Goal: Contribute content

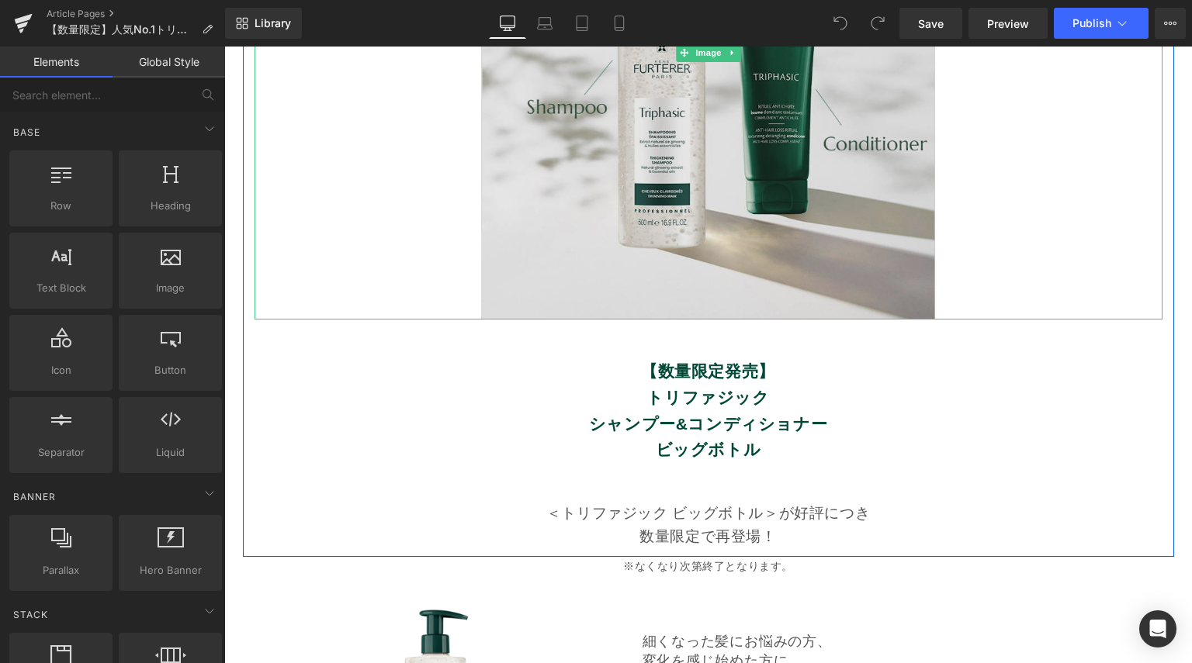
scroll to position [465, 0]
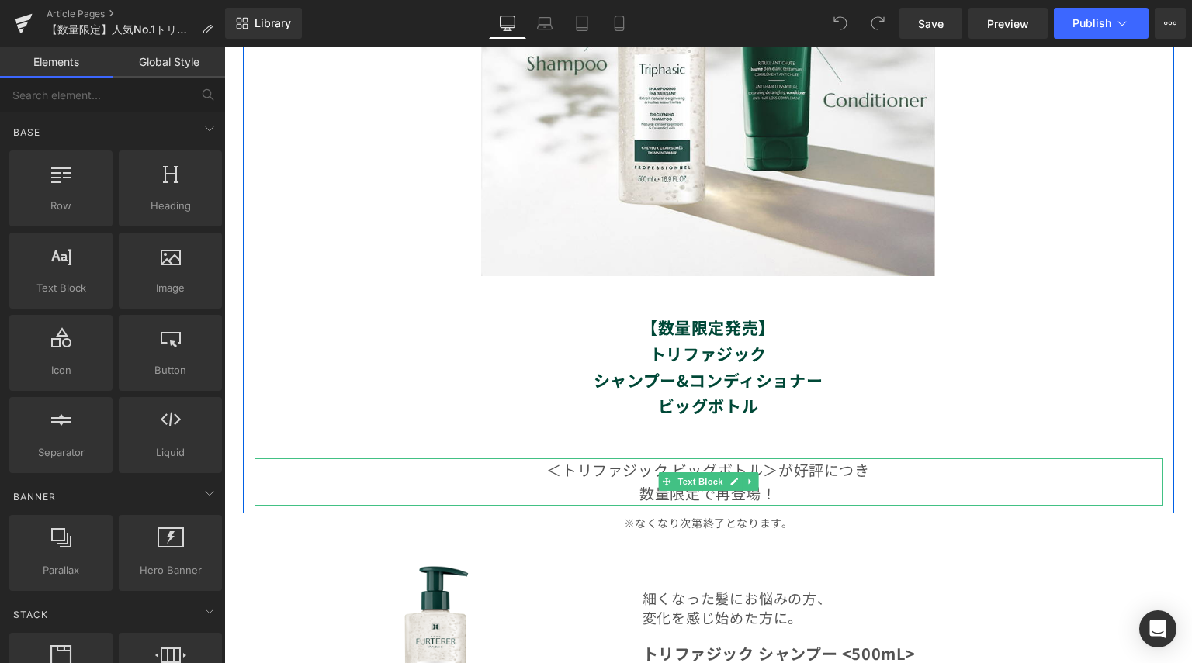
click at [780, 493] on p "数量限定で再登場！" at bounding box center [708, 493] width 908 height 23
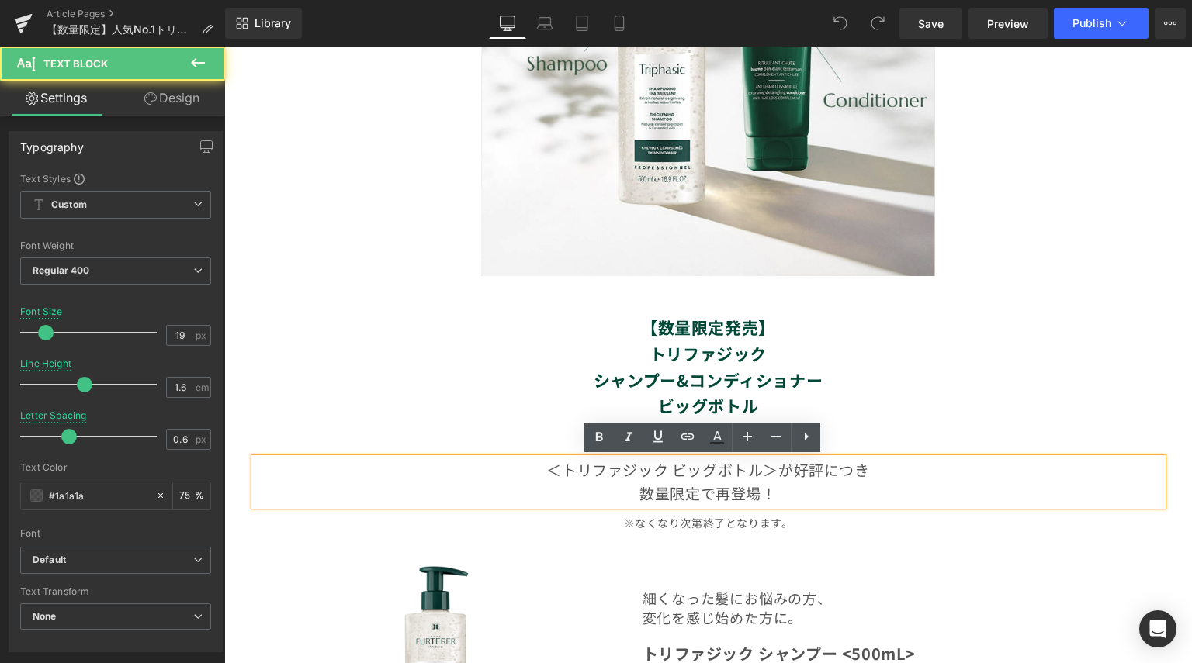
click at [766, 493] on span "数量限定で再登場！" at bounding box center [707, 493] width 137 height 21
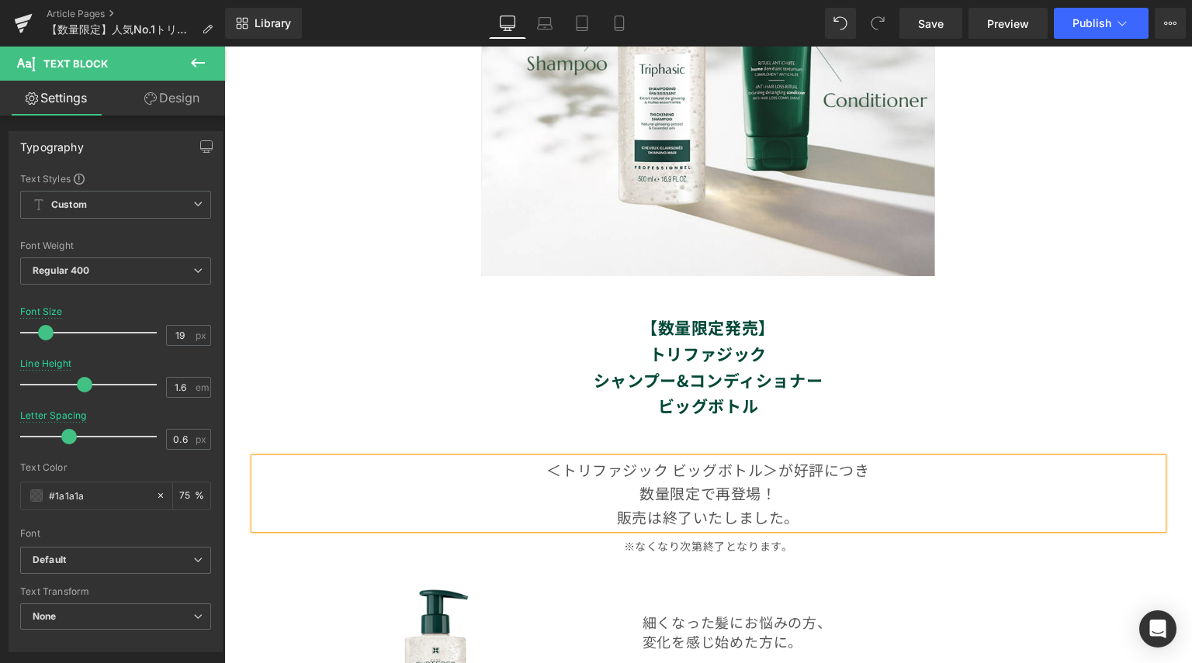
click at [805, 534] on div "Image 【数量限定発売】 トリファジック シャンプー&コンディショナー ビッグボトル Text Block ＜トリファジック ビッグボトル＞が 好評につき…" at bounding box center [708, 128] width 931 height 818
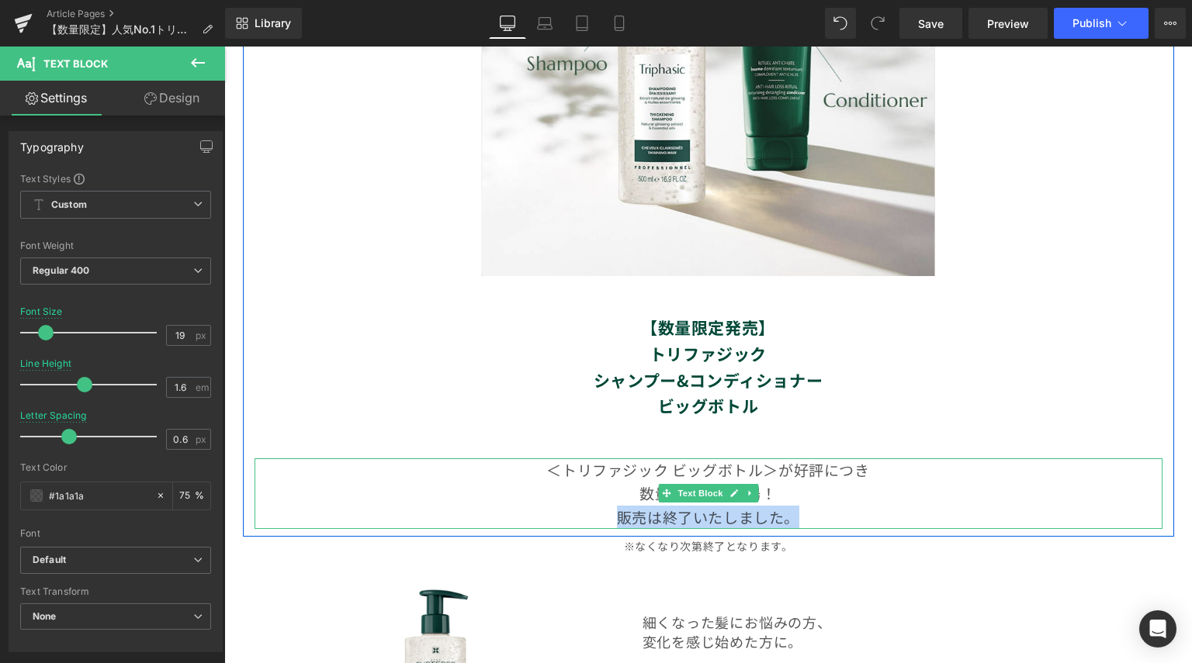
drag, startPoint x: 786, startPoint y: 517, endPoint x: 593, endPoint y: 519, distance: 193.2
click at [593, 519] on p "販売は終了いたしました。" at bounding box center [708, 517] width 908 height 23
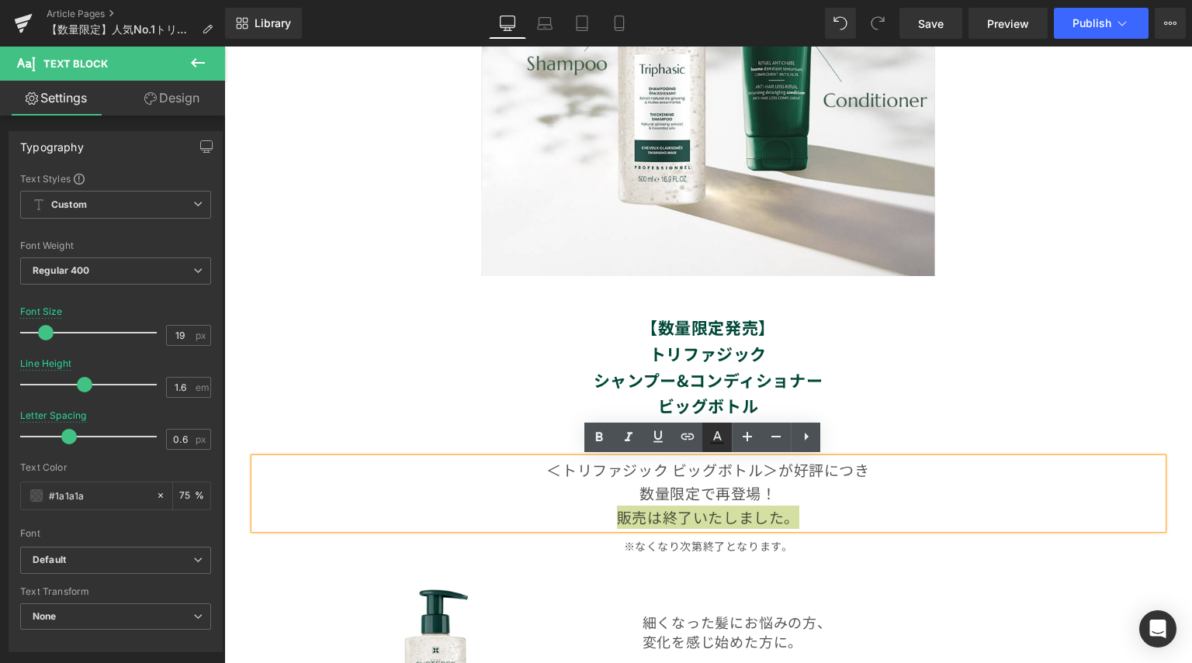
click at [714, 443] on icon at bounding box center [717, 443] width 14 height 2
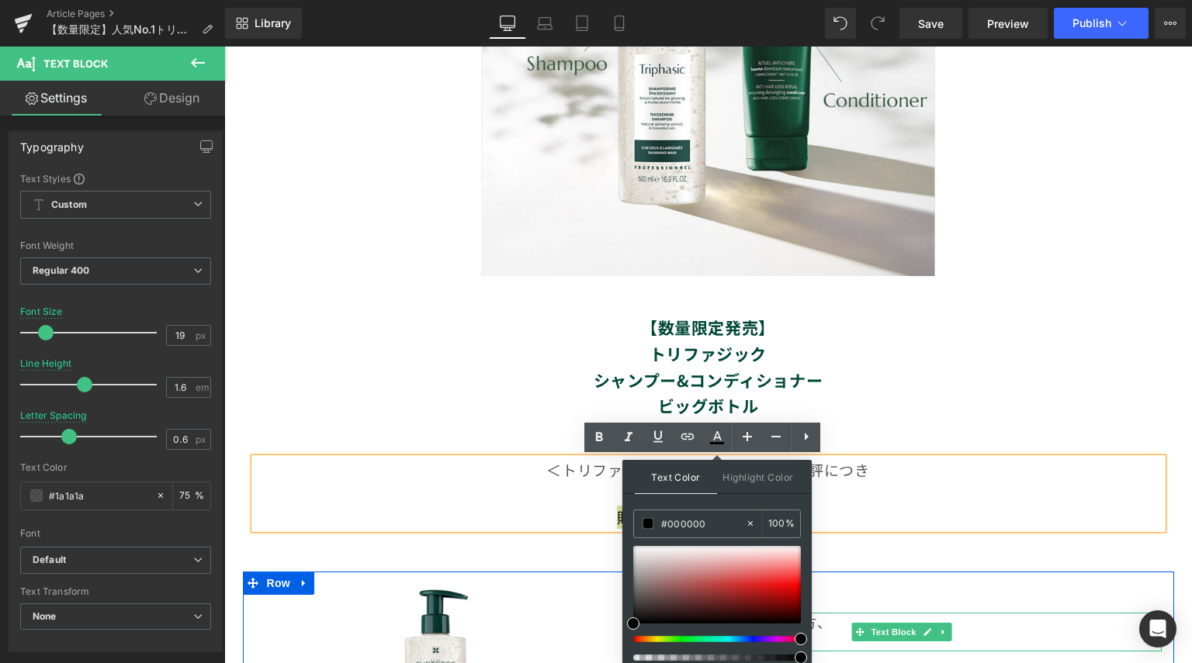
drag, startPoint x: 859, startPoint y: 686, endPoint x: 816, endPoint y: 644, distance: 59.8
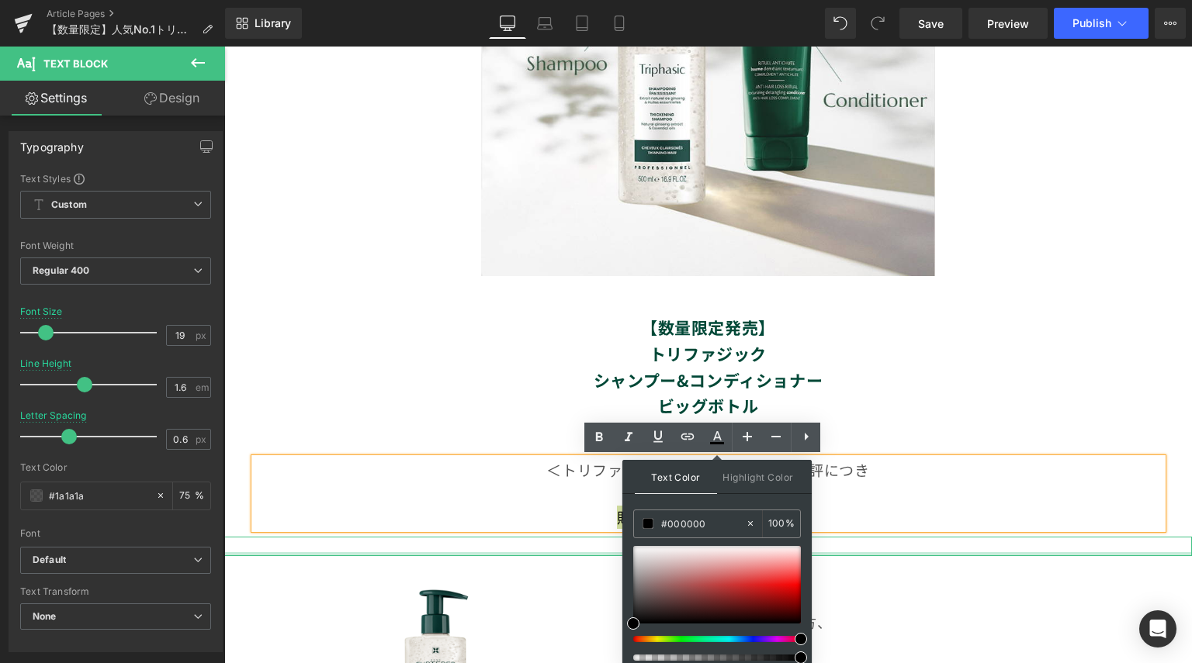
click at [863, 554] on div at bounding box center [707, 554] width 967 height 4
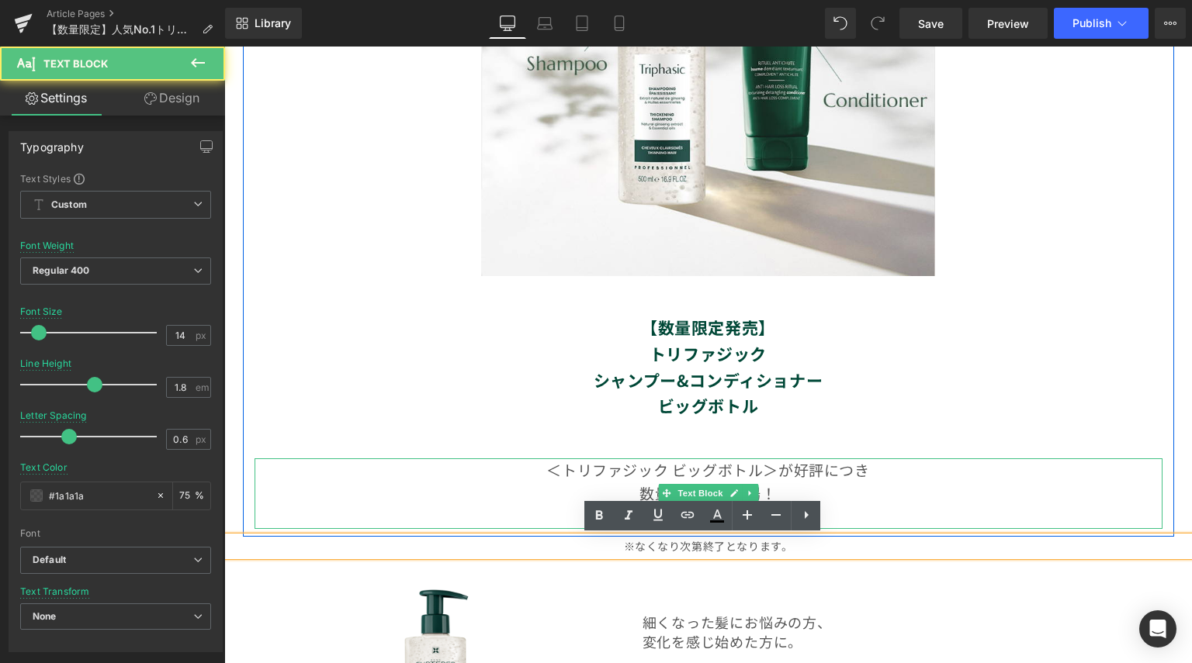
click at [853, 517] on p "販売は終了いたしました。" at bounding box center [708, 517] width 908 height 23
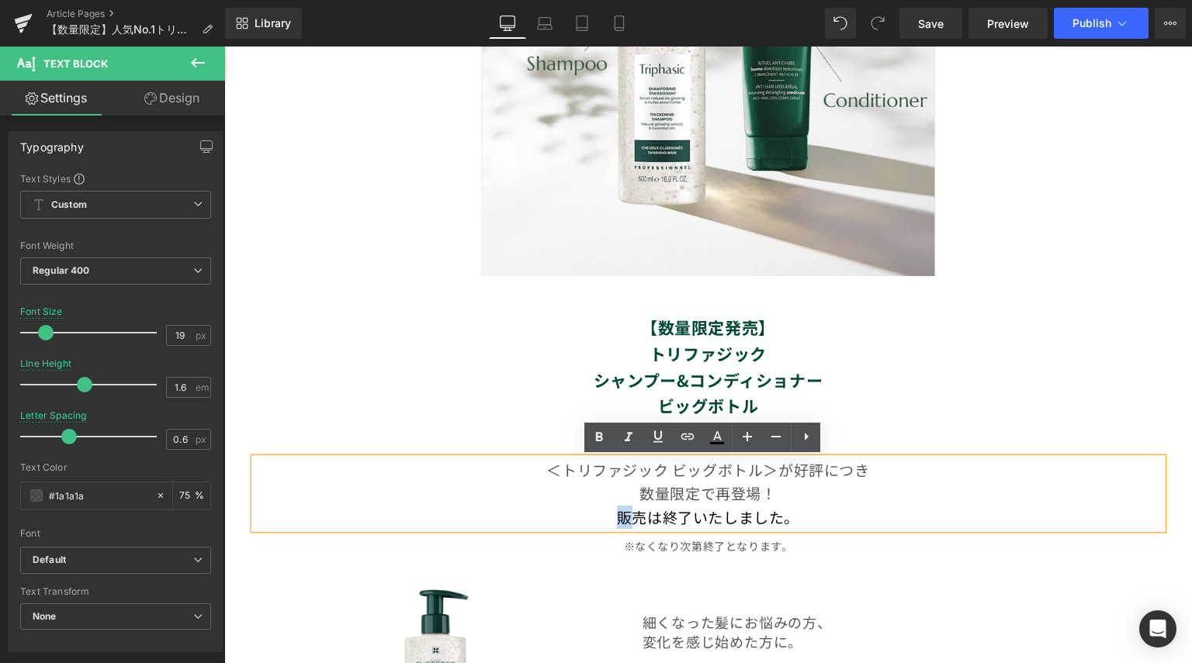
drag, startPoint x: 797, startPoint y: 516, endPoint x: 600, endPoint y: 527, distance: 197.3
click at [600, 527] on p "販売は終了いたしました。" at bounding box center [708, 517] width 908 height 23
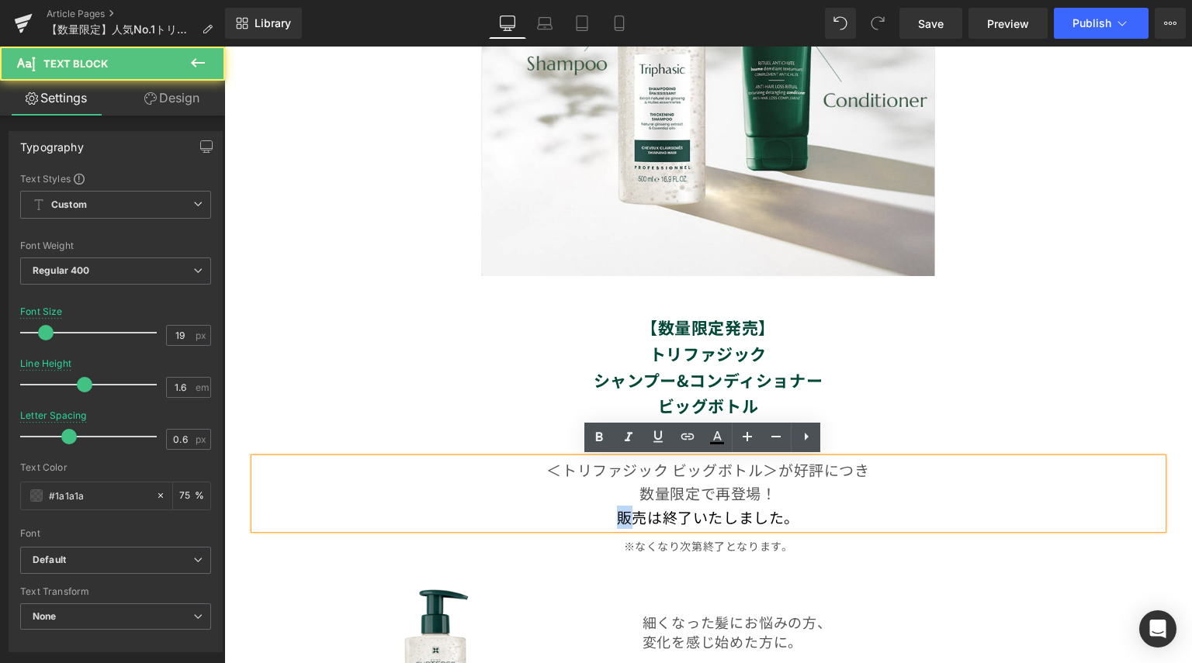
click at [617, 521] on span "販売は終了いたしました。" at bounding box center [708, 517] width 182 height 21
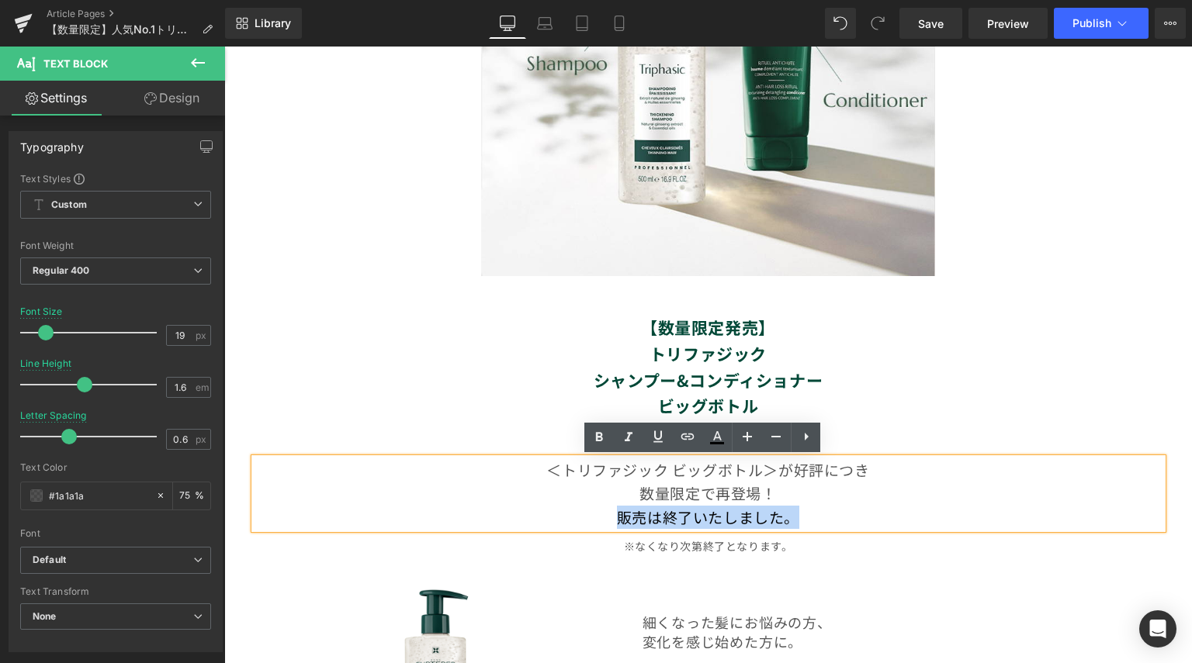
drag, startPoint x: 615, startPoint y: 514, endPoint x: 791, endPoint y: 514, distance: 176.1
click at [791, 514] on span "販売は終了いたしました。" at bounding box center [708, 517] width 182 height 21
click at [717, 443] on icon at bounding box center [717, 443] width 14 height 2
type input "100"
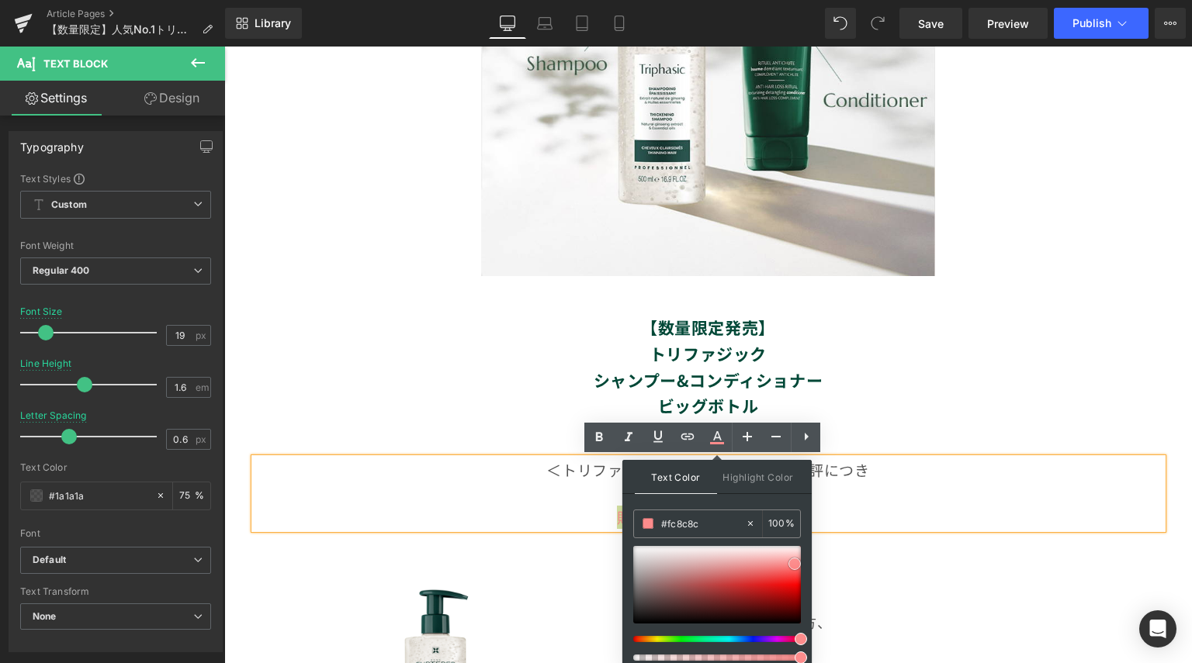
click at [794, 563] on div at bounding box center [717, 585] width 168 height 78
type input "#fc1b1b"
drag, startPoint x: 794, startPoint y: 563, endPoint x: 799, endPoint y: 580, distance: 17.7
click at [799, 580] on span at bounding box center [799, 581] width 12 height 12
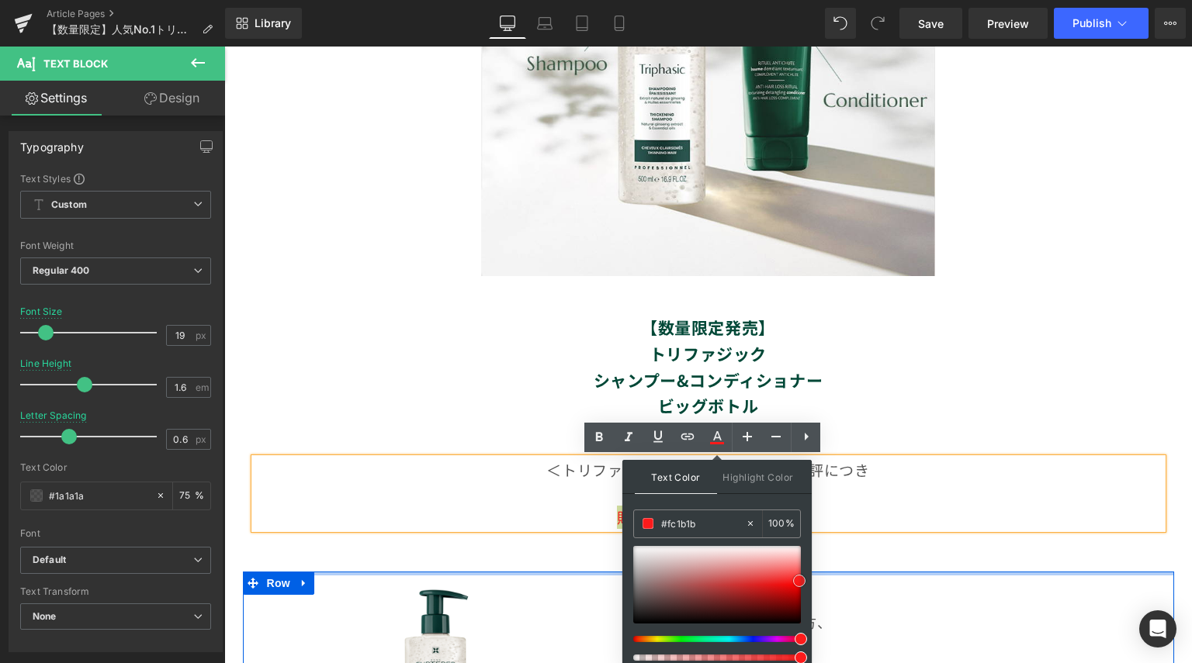
click at [853, 573] on div at bounding box center [708, 574] width 931 height 4
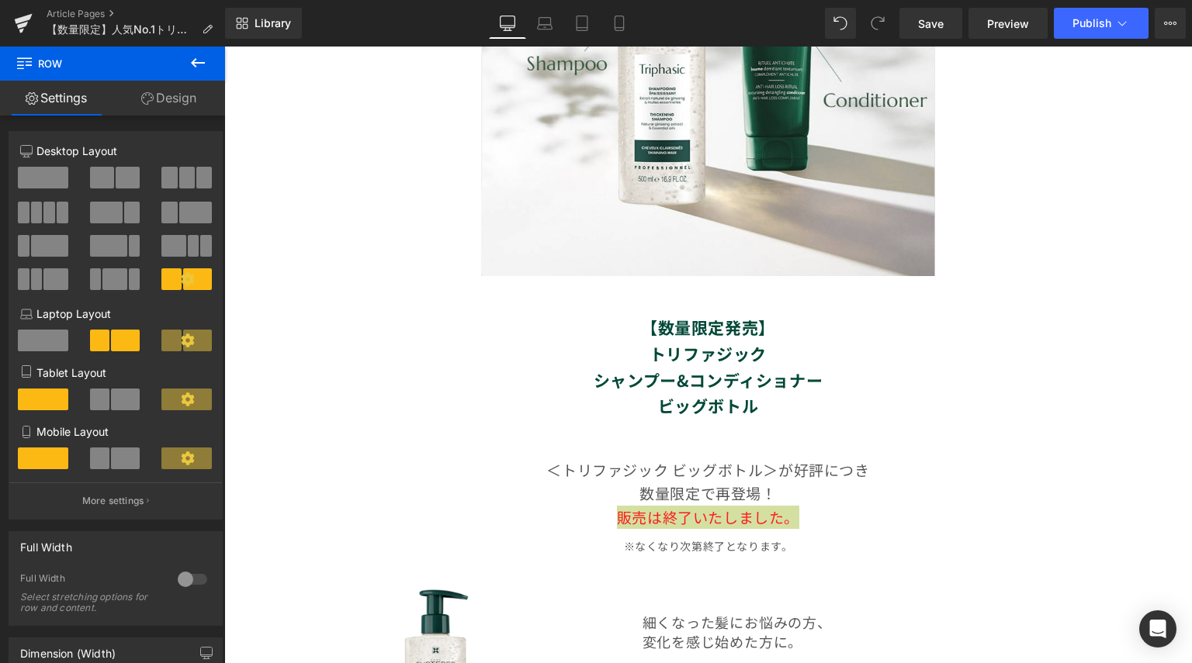
click at [224, 47] on div at bounding box center [224, 47] width 0 height 0
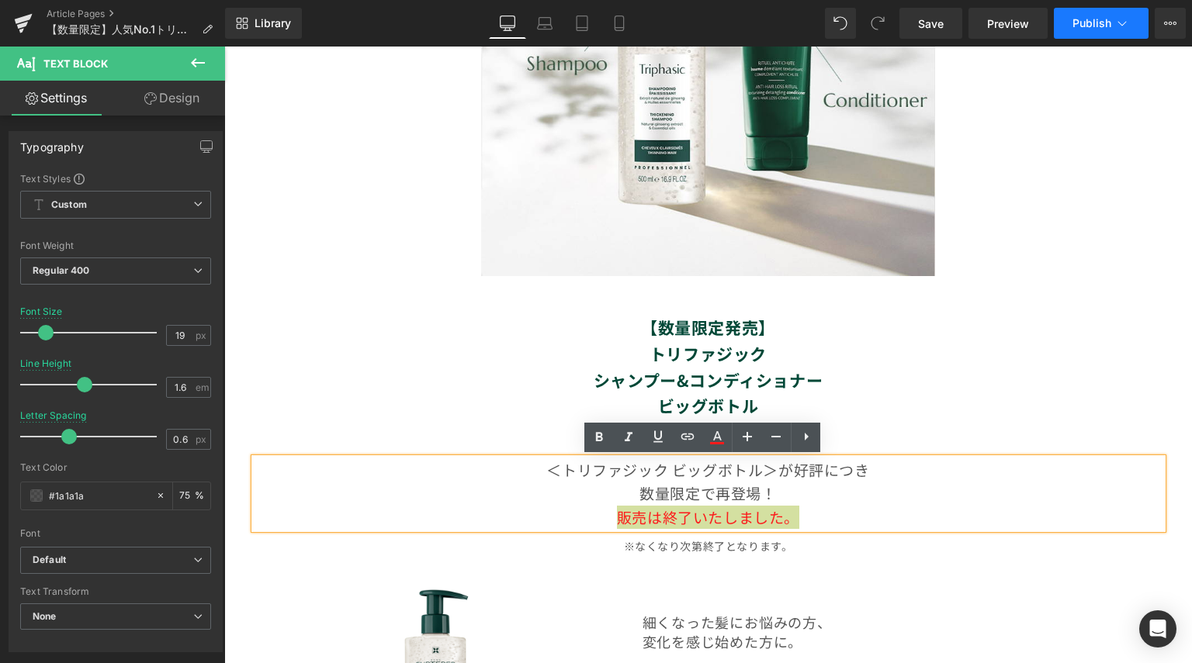
click at [1105, 23] on span "Publish" at bounding box center [1091, 23] width 39 height 12
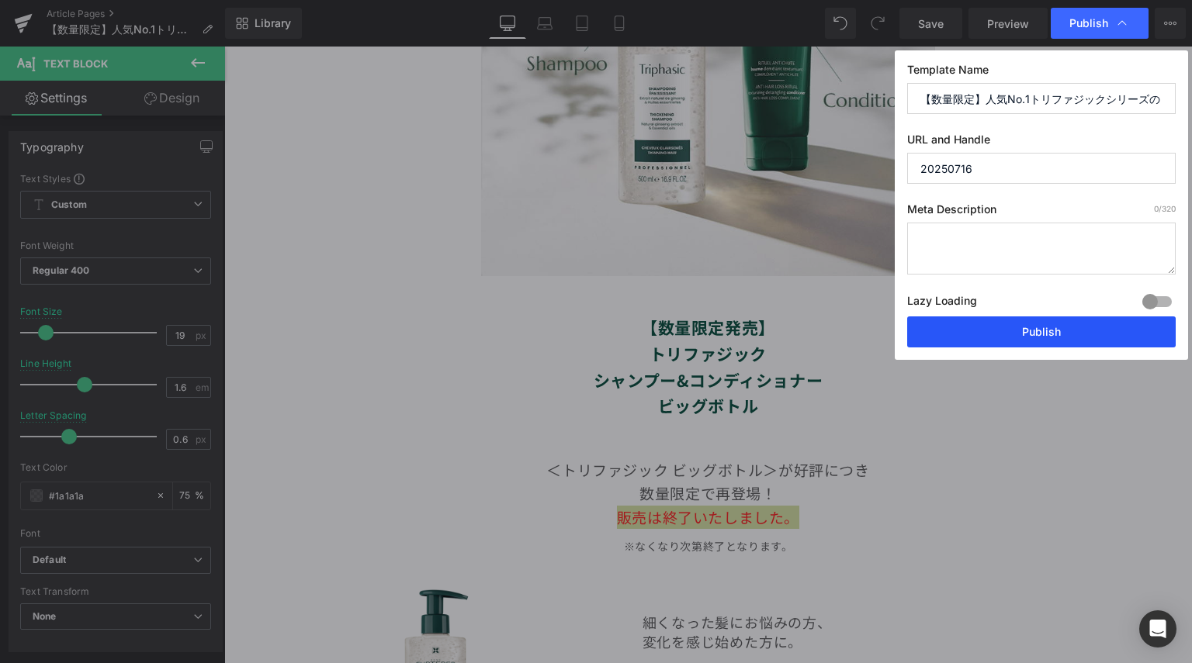
click at [985, 338] on button "Publish" at bounding box center [1041, 332] width 268 height 31
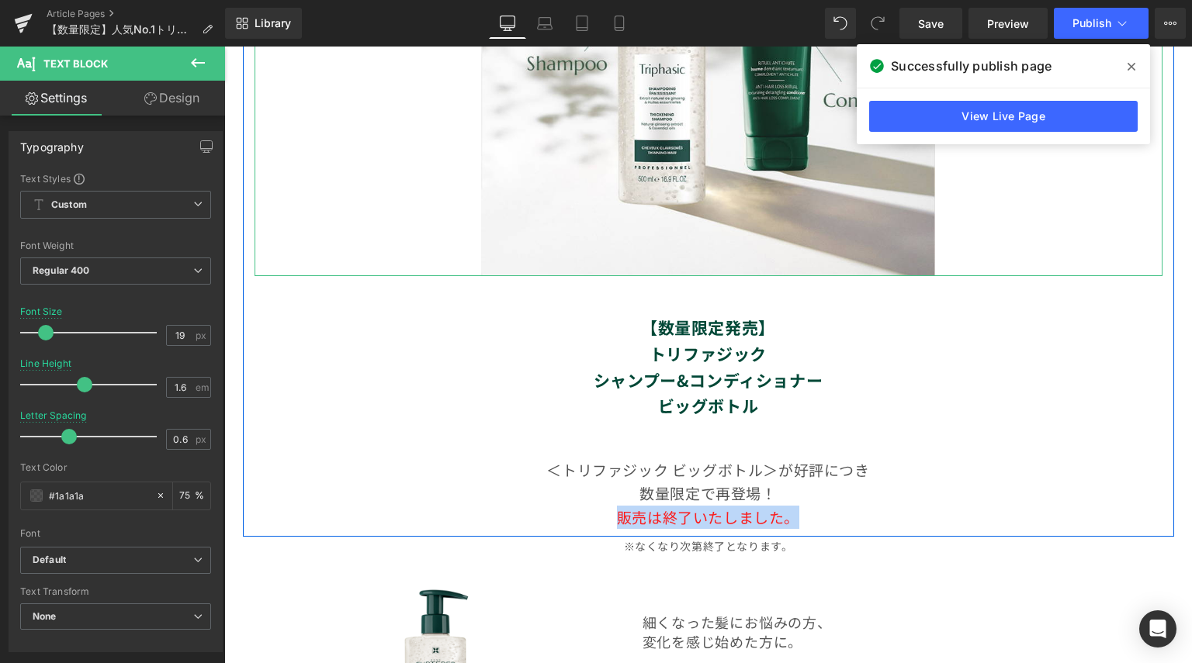
click at [1070, 156] on div at bounding box center [708, 9] width 908 height 534
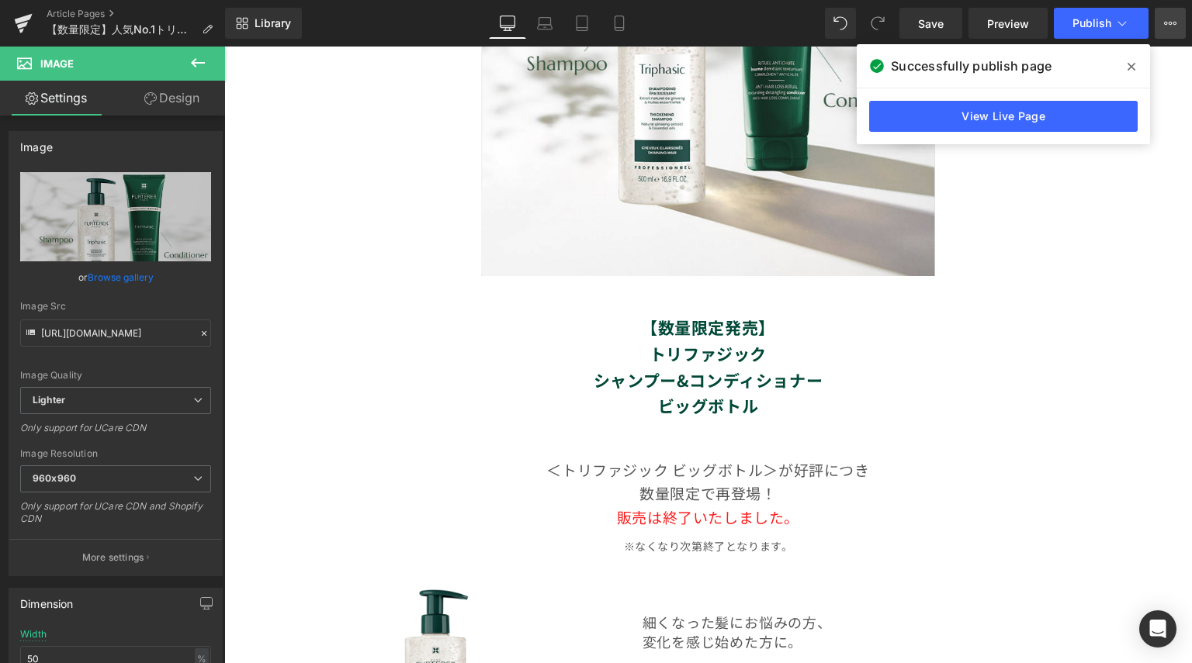
click at [1164, 23] on icon at bounding box center [1170, 23] width 12 height 12
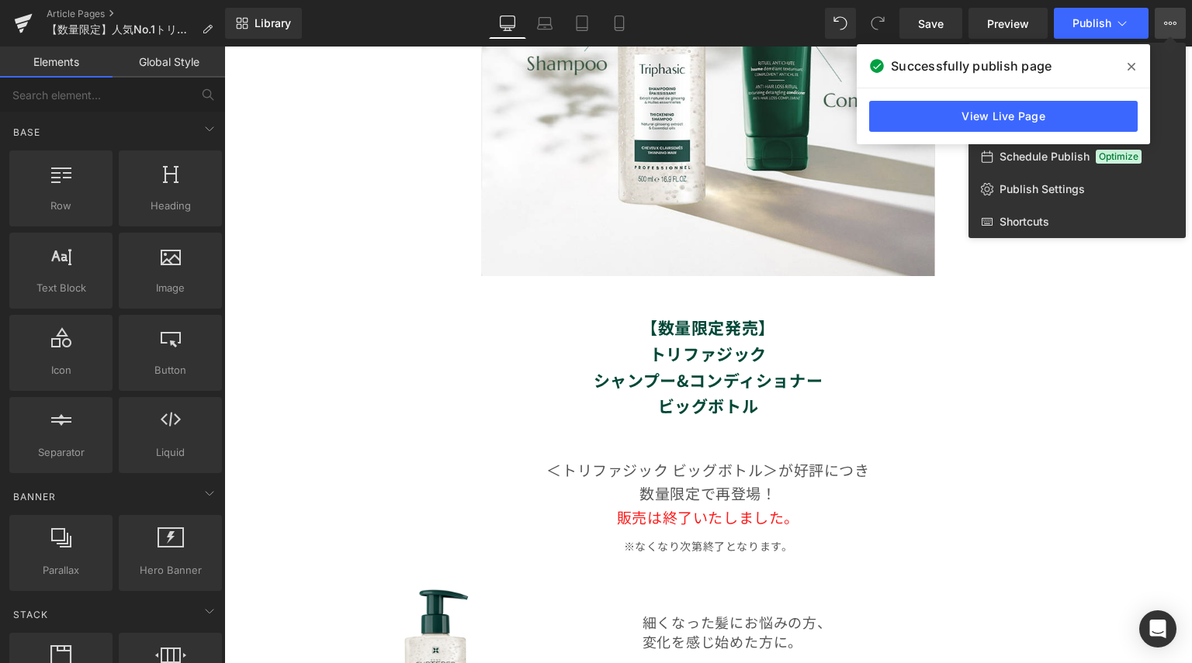
click at [1046, 260] on div at bounding box center [707, 355] width 967 height 617
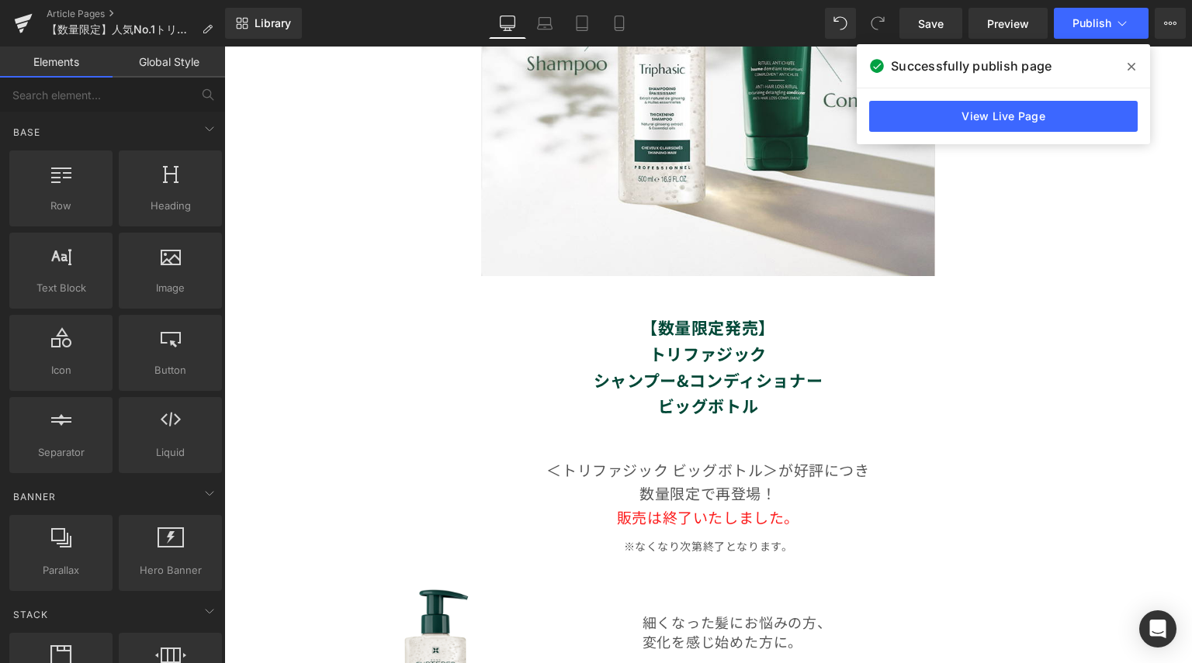
click at [1137, 66] on span at bounding box center [1131, 66] width 25 height 25
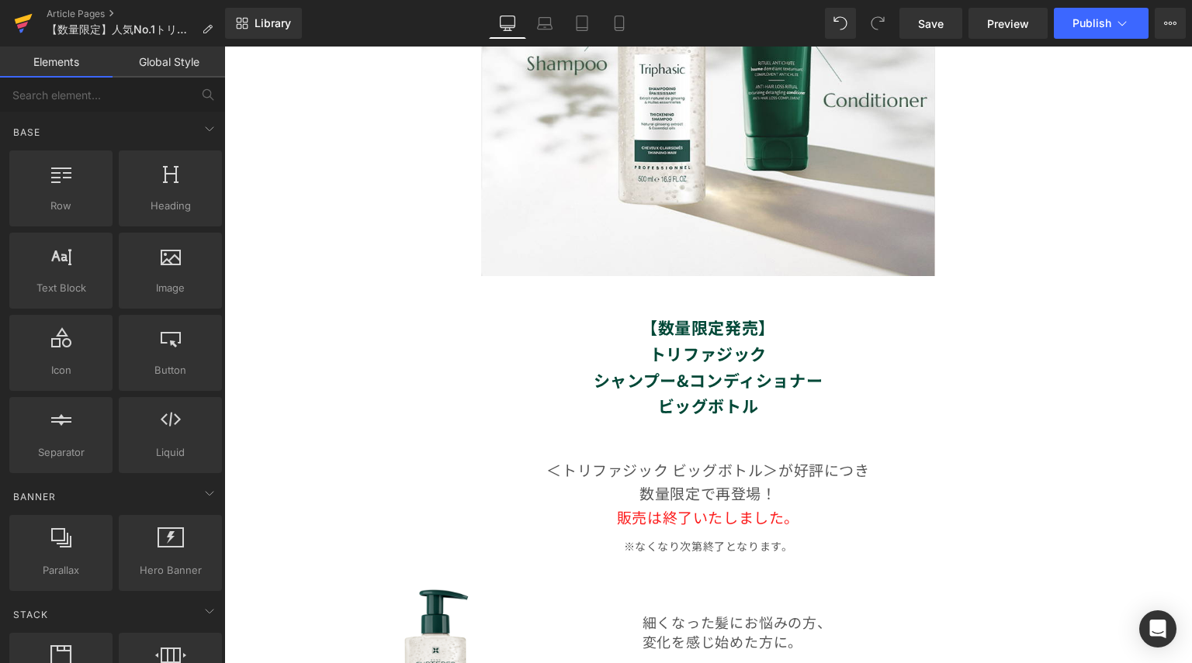
click at [19, 19] on icon at bounding box center [24, 19] width 18 height 10
